Goal: Information Seeking & Learning: Understand process/instructions

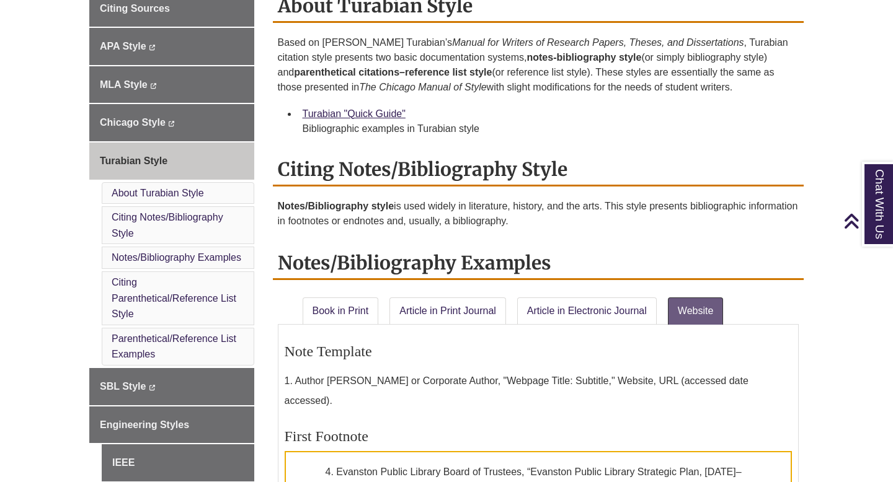
scroll to position [370, 0]
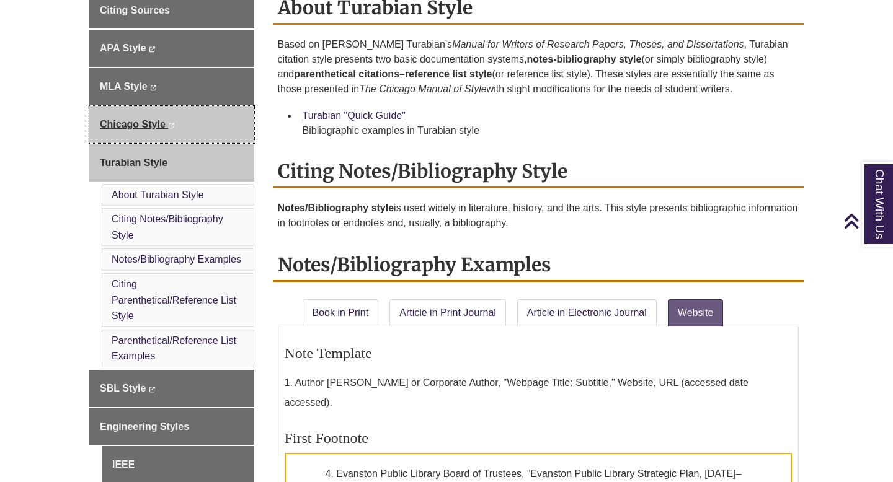
click at [200, 127] on link "Chicago Style This link opens in a new window This link opens in a new window" at bounding box center [171, 124] width 165 height 37
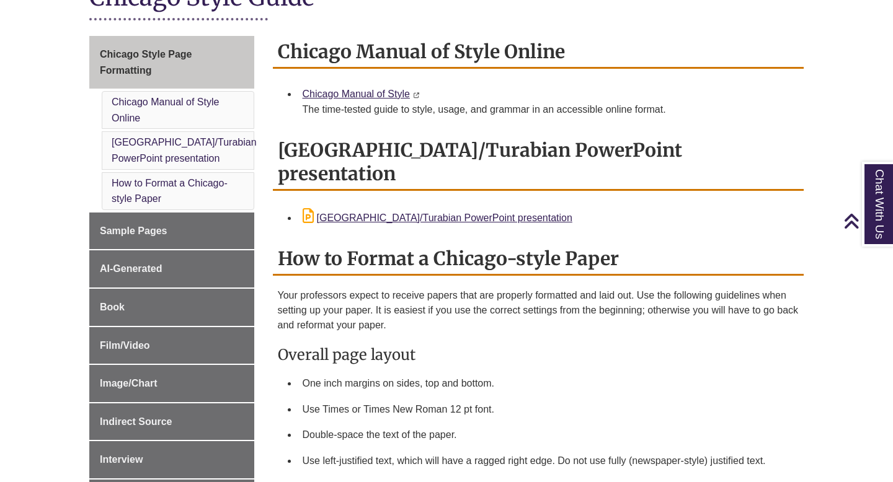
scroll to position [318, 0]
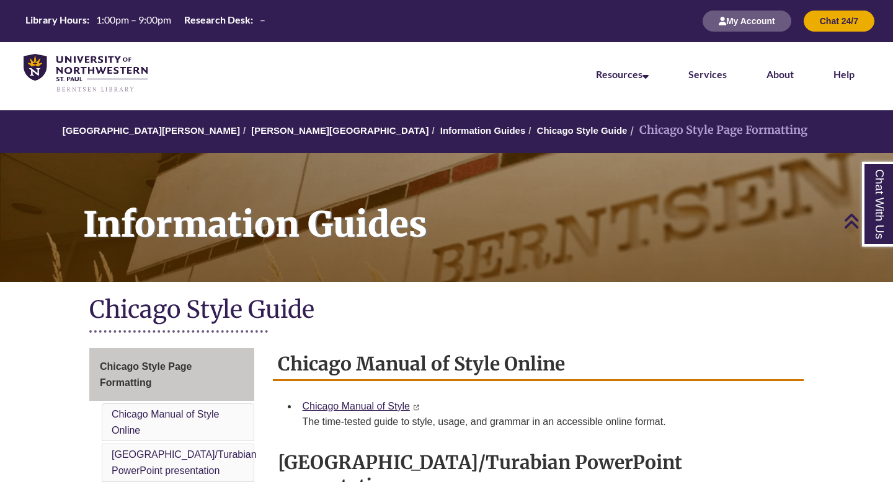
scroll to position [337, 0]
